Goal: Find specific page/section: Find specific page/section

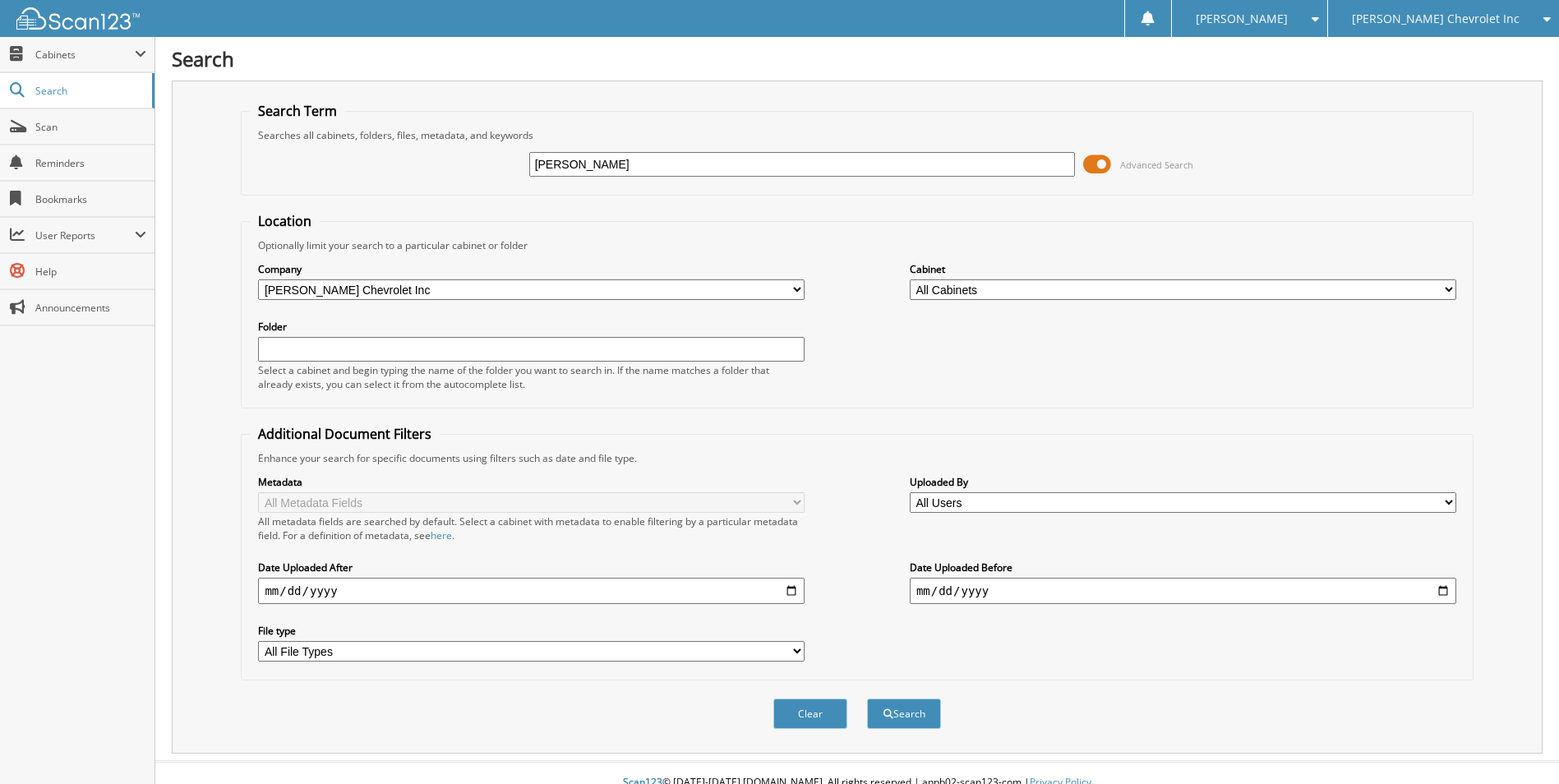
type input "[PERSON_NAME]"
click at [867, 699] on button "Search" at bounding box center [904, 713] width 74 height 30
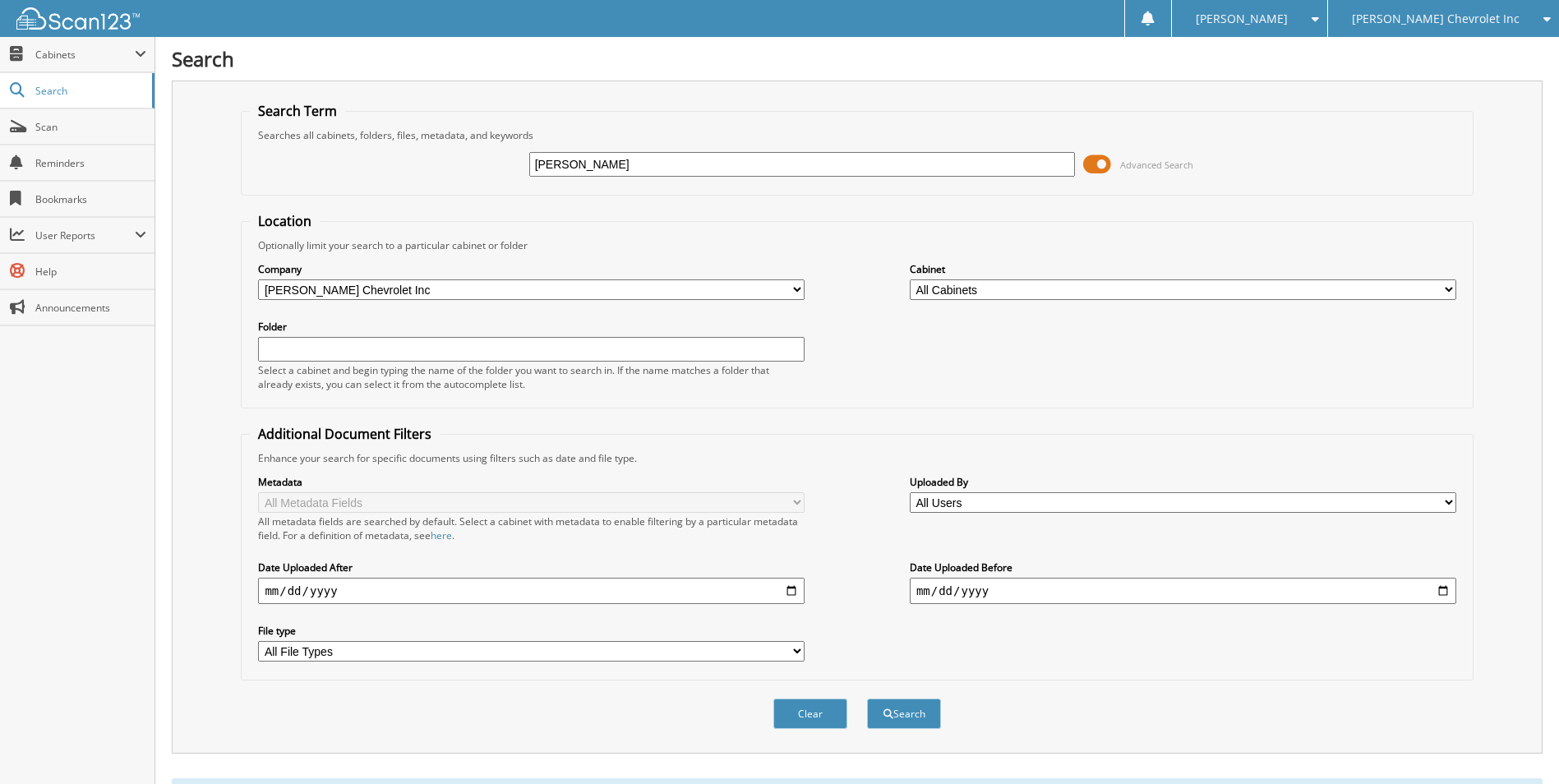
click at [1099, 169] on span at bounding box center [1096, 163] width 28 height 24
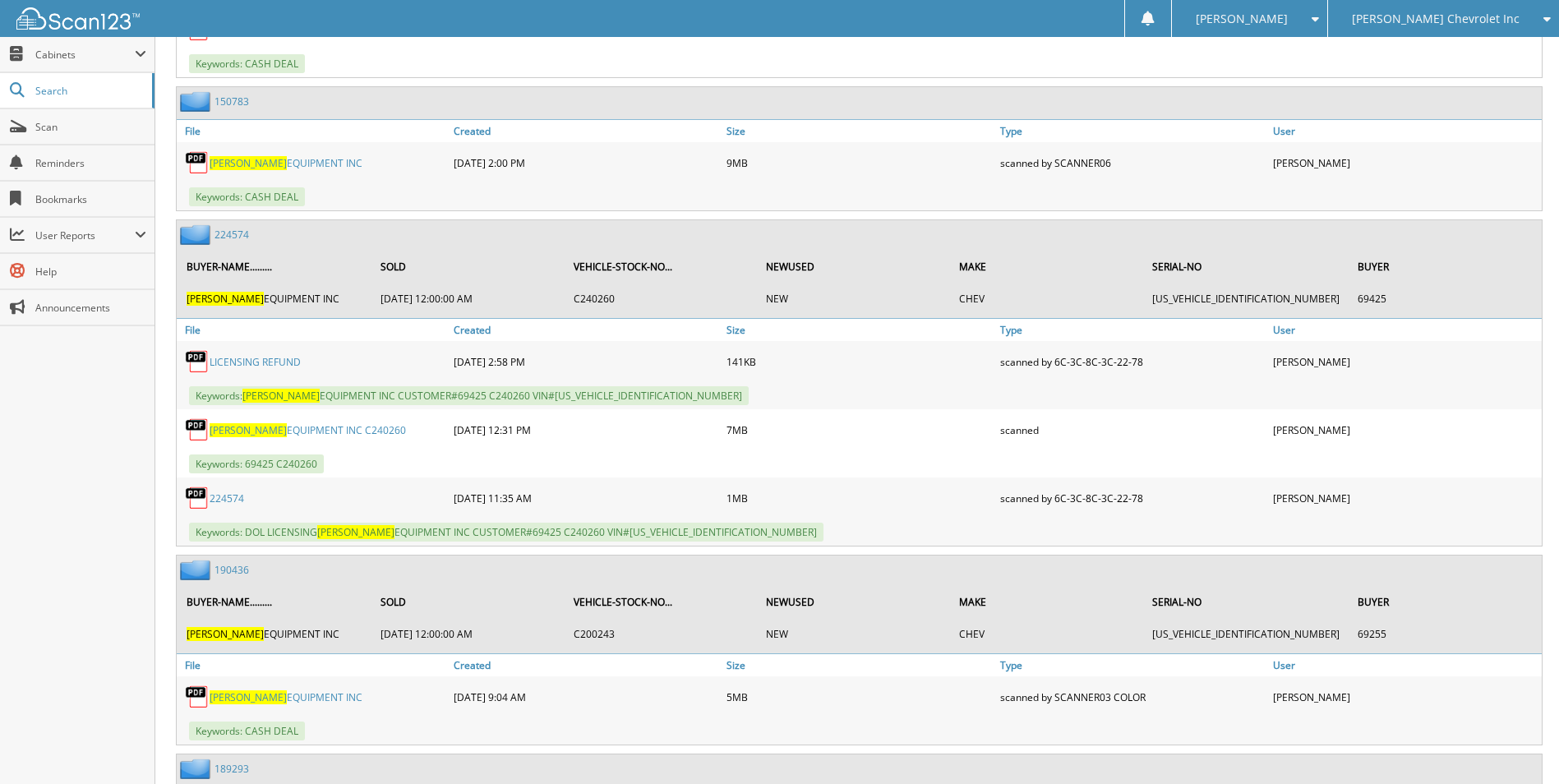
scroll to position [3203, 0]
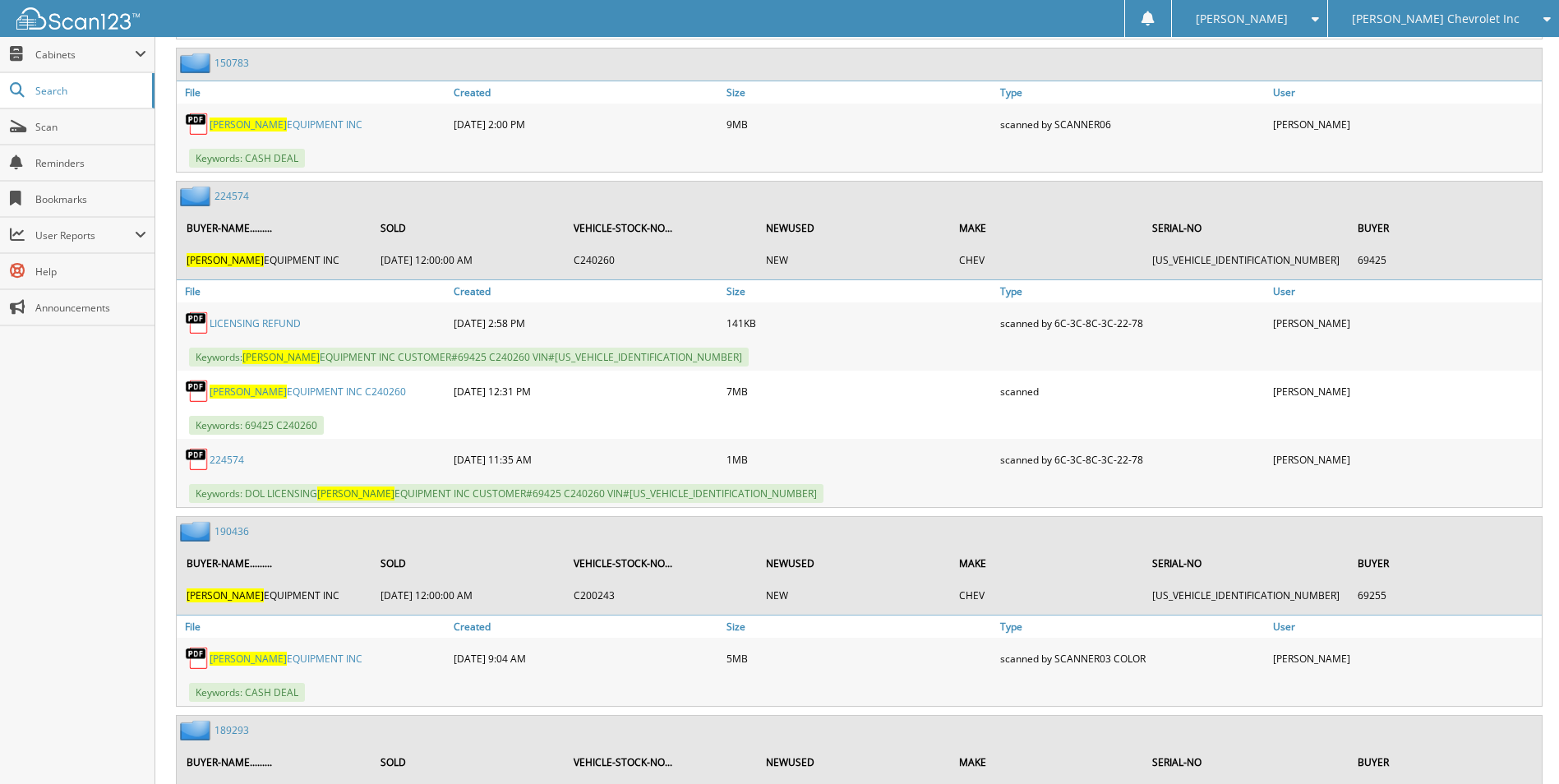
click at [225, 196] on link "224574" at bounding box center [232, 195] width 35 height 14
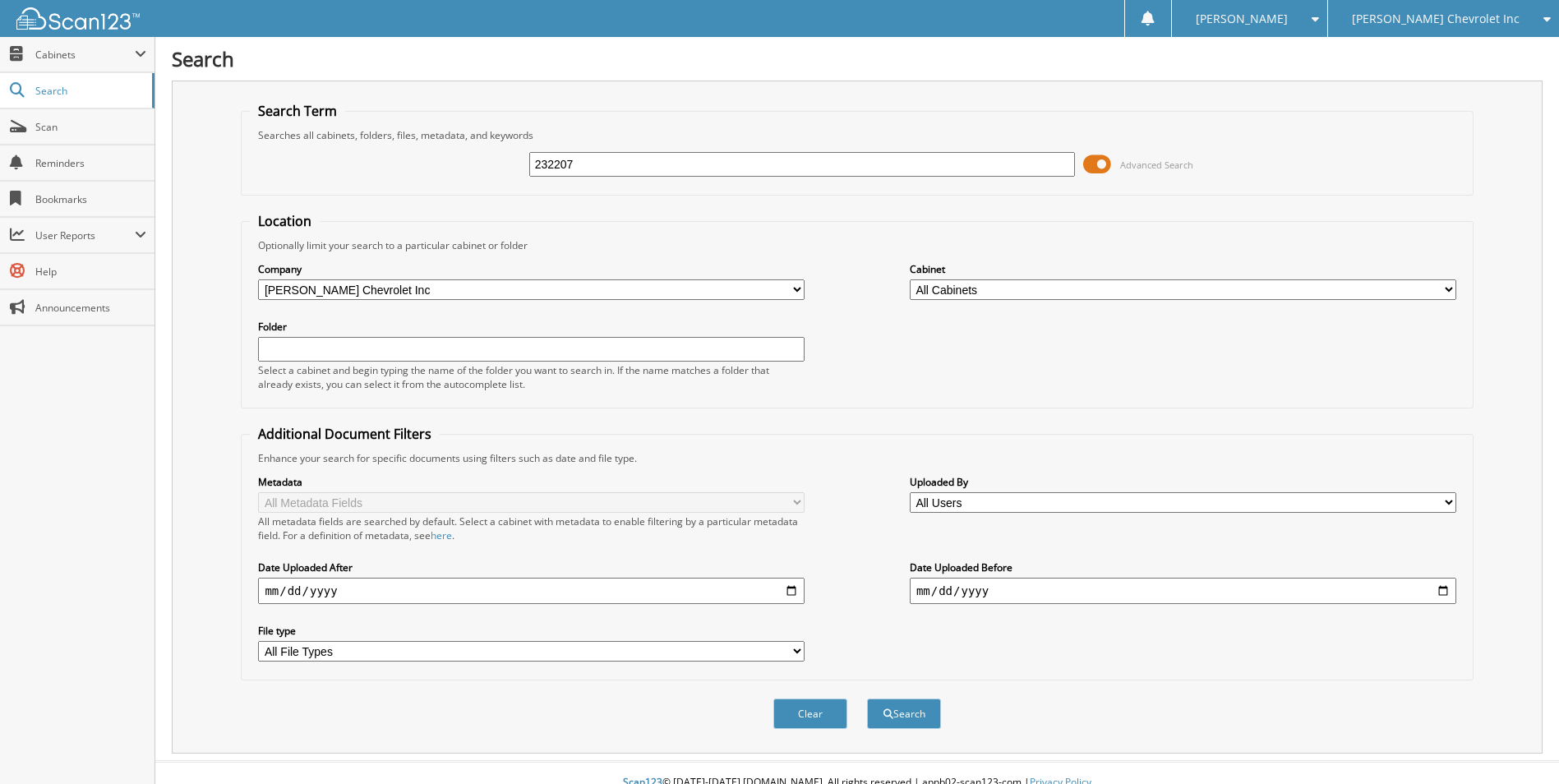
type input "232207"
click at [867, 699] on button "Search" at bounding box center [904, 713] width 74 height 30
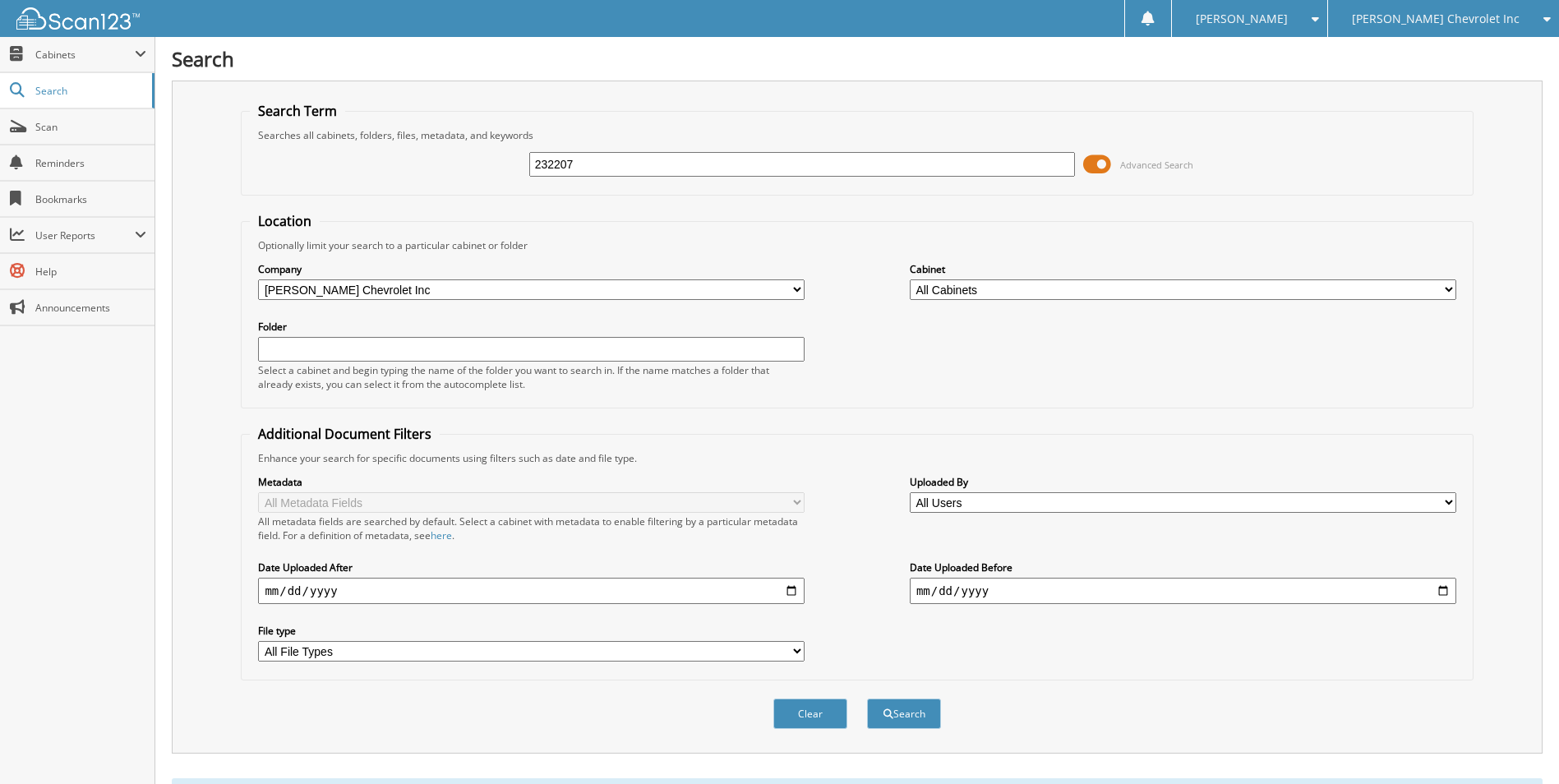
click at [1106, 160] on span at bounding box center [1096, 163] width 28 height 24
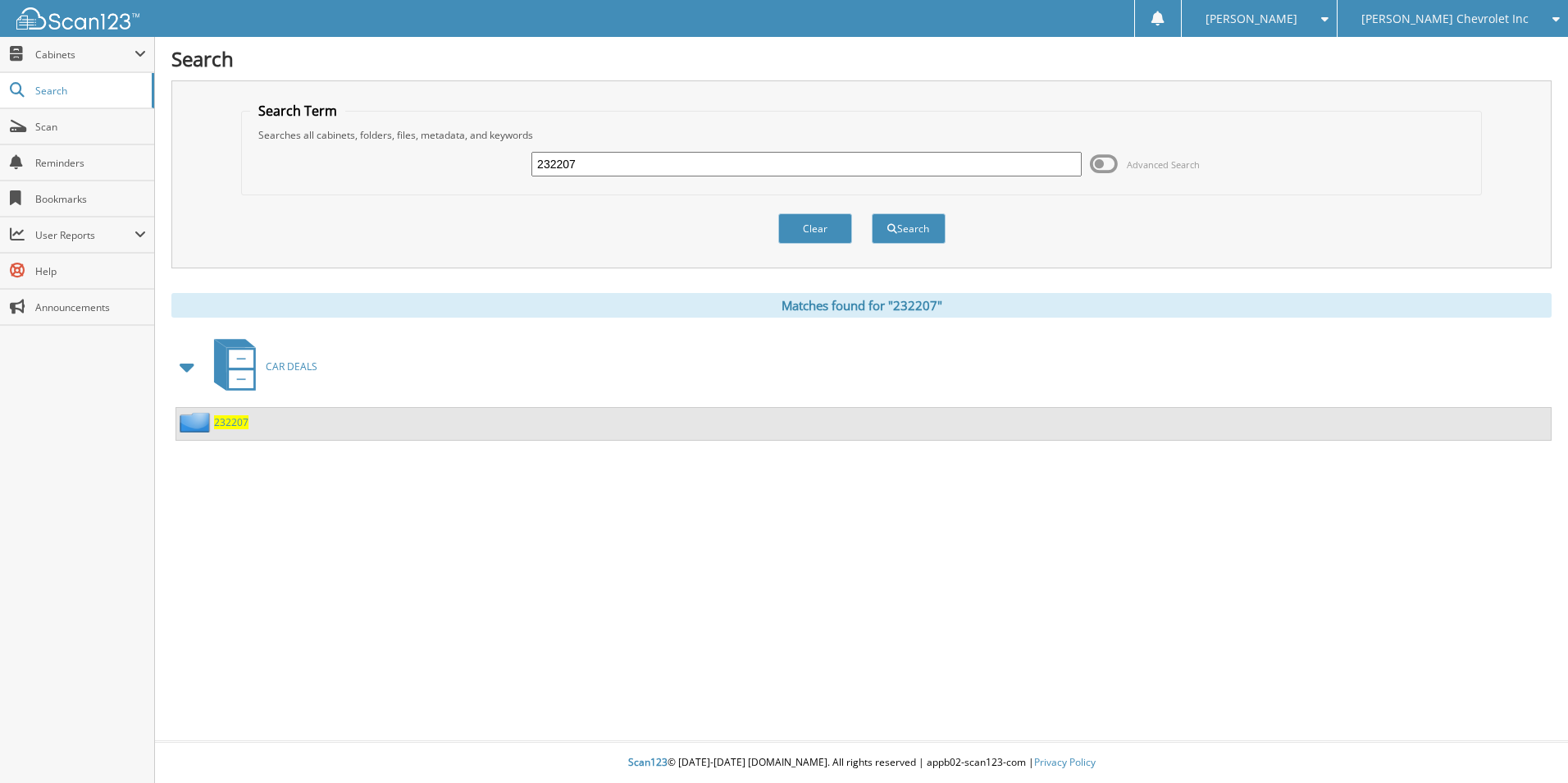
click at [240, 420] on span "232207" at bounding box center [232, 422] width 35 height 14
